Goal: Transaction & Acquisition: Book appointment/travel/reservation

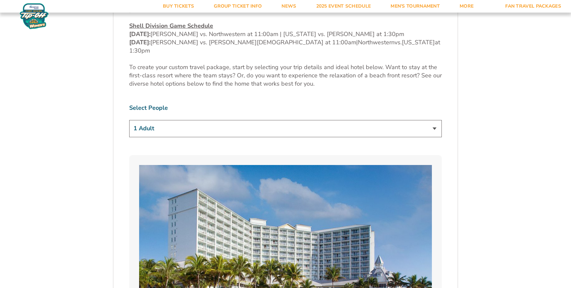
scroll to position [399, 0]
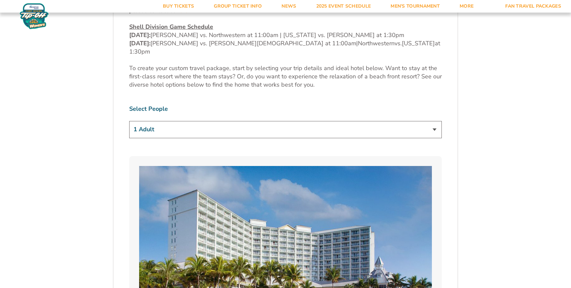
click at [301, 121] on select "1 Adult 2 Adults 3 Adults 4 Adults 2 Adults + 1 Child 2 Adults + 2 Children 2 A…" at bounding box center [285, 129] width 312 height 17
select select "2 Adults + 2 Children"
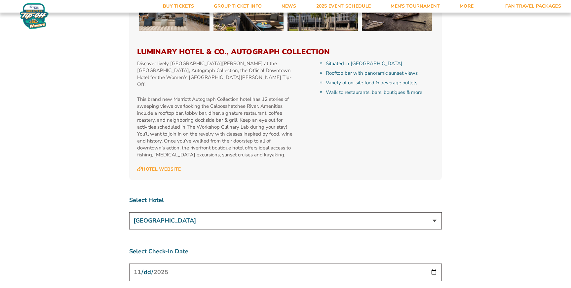
scroll to position [2347, 0]
click at [236, 212] on select "[GEOGRAPHIC_DATA] [GEOGRAPHIC_DATA] at [GEOGRAPHIC_DATA] [GEOGRAPHIC_DATA] [GEO…" at bounding box center [285, 220] width 312 height 17
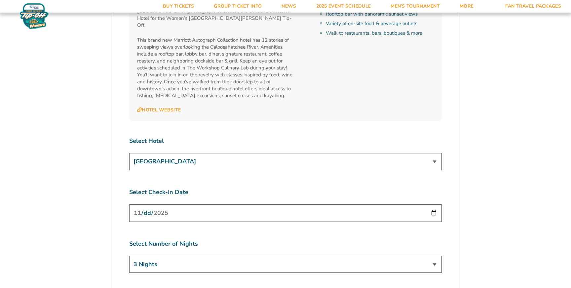
scroll to position [2409, 0]
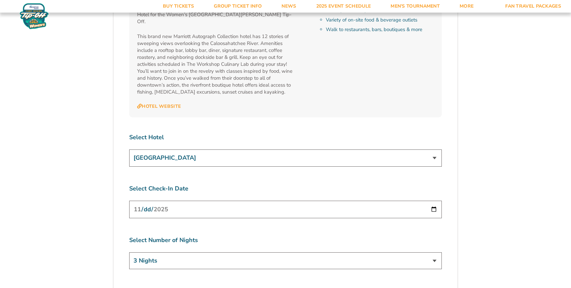
click at [428, 200] on input "[DATE]" at bounding box center [285, 209] width 312 height 18
click at [431, 200] on input "[DATE]" at bounding box center [285, 209] width 312 height 18
click at [276, 252] on select "3 Nights 4 Nights 5 Nights 6 Nights" at bounding box center [285, 260] width 312 height 17
click at [324, 184] on div "Select Check-In Date [DATE]" at bounding box center [285, 202] width 312 height 36
click at [423, 200] on input "[DATE]" at bounding box center [285, 209] width 312 height 18
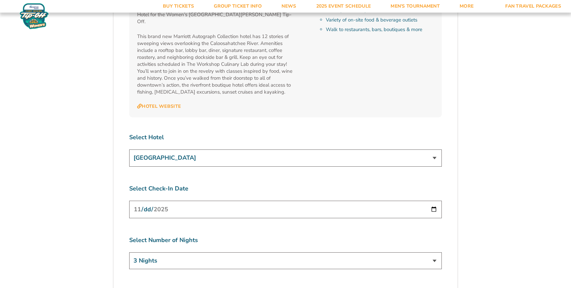
click at [433, 200] on input "[DATE]" at bounding box center [285, 209] width 312 height 18
click at [256, 252] on select "3 Nights 4 Nights 5 Nights 6 Nights" at bounding box center [285, 260] width 312 height 17
click at [266, 236] on label "Select Number of Nights" at bounding box center [285, 240] width 312 height 8
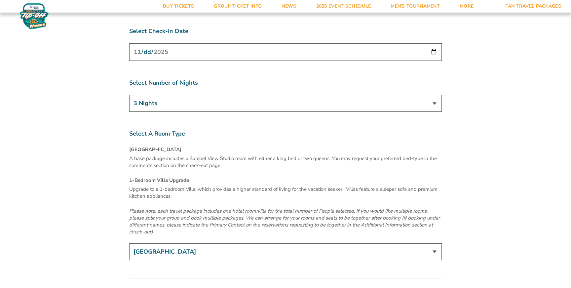
scroll to position [2569, 0]
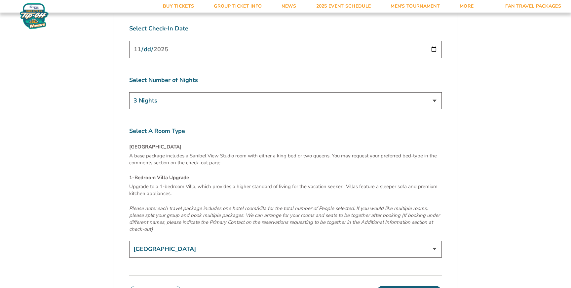
click at [257, 240] on select "[GEOGRAPHIC_DATA] 1-Bedroom Villa Upgrade (+$165 per night)" at bounding box center [285, 248] width 312 height 17
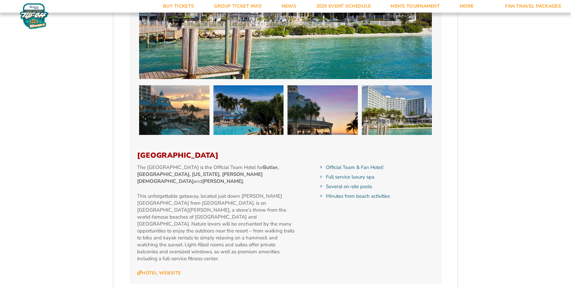
scroll to position [684, 0]
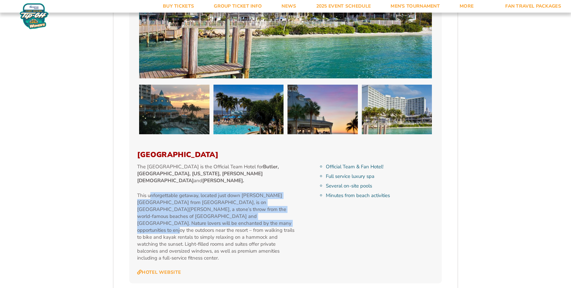
drag, startPoint x: 151, startPoint y: 156, endPoint x: 212, endPoint y: 189, distance: 70.2
click at [211, 192] on p "This unforgettable getaway, located just down [PERSON_NAME][GEOGRAPHIC_DATA] fr…" at bounding box center [216, 226] width 158 height 69
click at [212, 192] on p "This unforgettable getaway, located just down [PERSON_NAME][GEOGRAPHIC_DATA] fr…" at bounding box center [216, 226] width 158 height 69
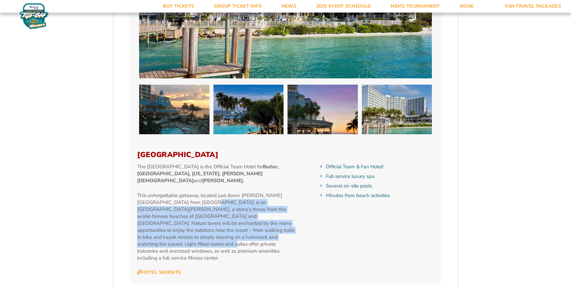
drag, startPoint x: 245, startPoint y: 199, endPoint x: 191, endPoint y: 162, distance: 65.9
click at [191, 192] on p "This unforgettable getaway, located just down [PERSON_NAME][GEOGRAPHIC_DATA] fr…" at bounding box center [216, 226] width 158 height 69
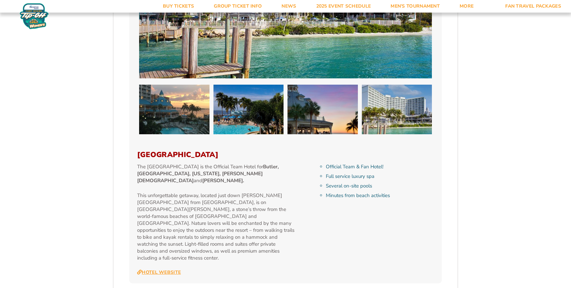
click at [158, 269] on link "Hotel Website" at bounding box center [159, 272] width 44 height 6
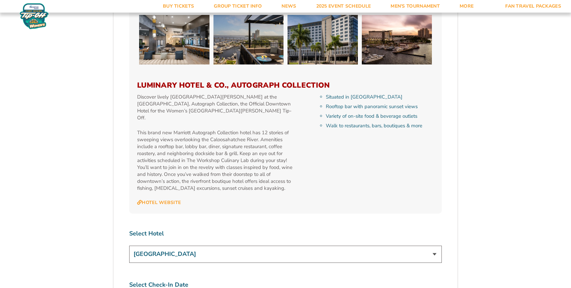
scroll to position [2312, 0]
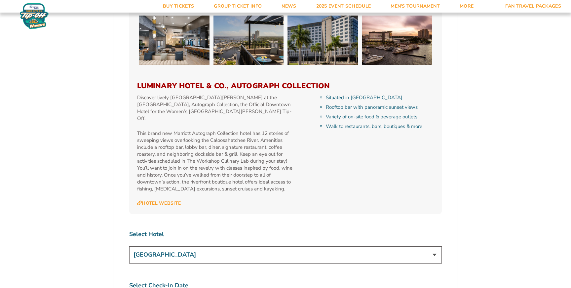
click at [229, 246] on select "[GEOGRAPHIC_DATA] [GEOGRAPHIC_DATA] at [GEOGRAPHIC_DATA] [GEOGRAPHIC_DATA] [GEO…" at bounding box center [285, 254] width 312 height 17
select select "12378"
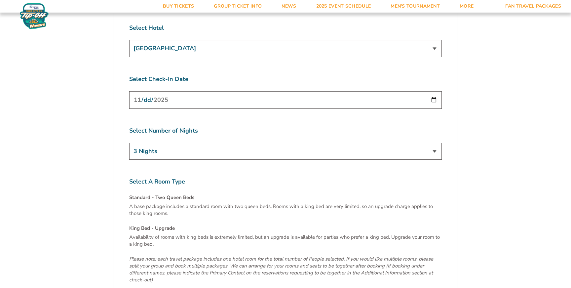
scroll to position [2517, 0]
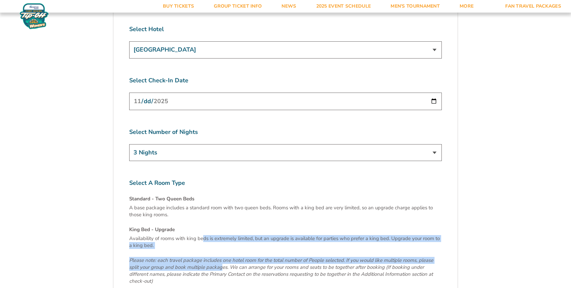
drag, startPoint x: 202, startPoint y: 150, endPoint x: 221, endPoint y: 183, distance: 38.0
click at [221, 235] on div "Availability of rooms with king beds is extremely limited, but an upgrade is av…" at bounding box center [285, 260] width 312 height 50
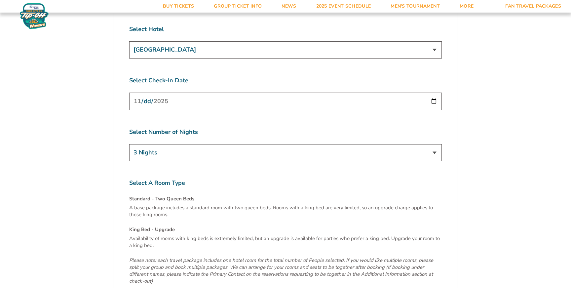
click at [221, 257] on em "Please note: each travel package includes one hotel room for the total number o…" at bounding box center [281, 270] width 304 height 27
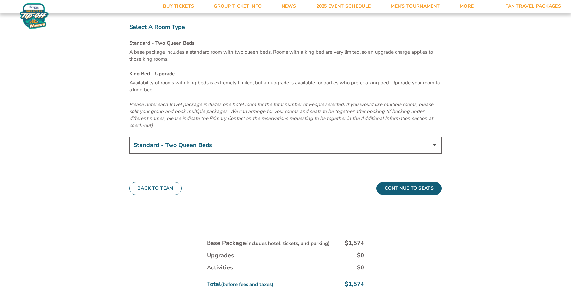
scroll to position [2673, 0]
